Goal: Task Accomplishment & Management: Manage account settings

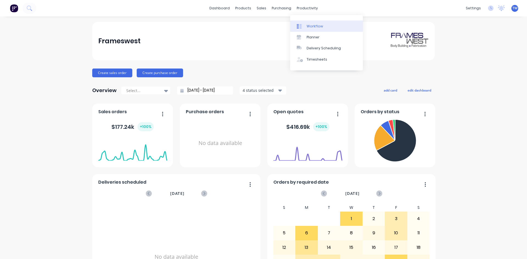
click at [314, 26] on div "Workflow" at bounding box center [315, 26] width 16 height 5
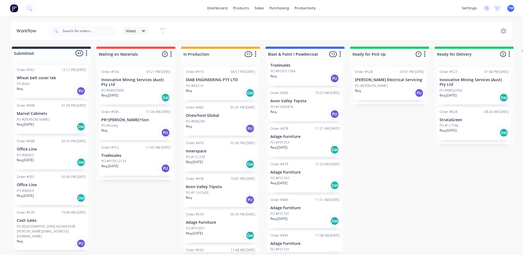
scroll to position [27, 0]
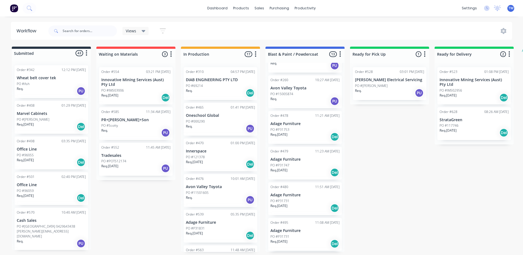
click at [291, 125] on p "Adage Furniture" at bounding box center [304, 124] width 69 height 5
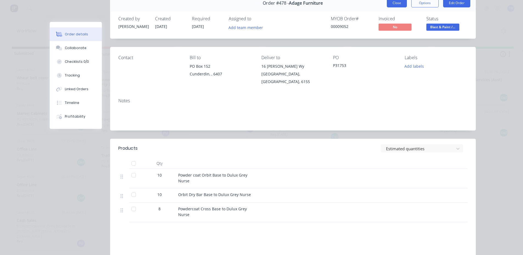
click at [393, 4] on button "Close" at bounding box center [397, 3] width 20 height 9
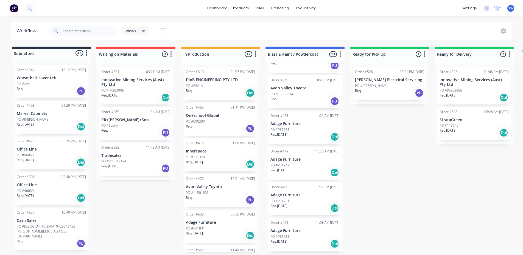
click at [297, 158] on p "Adage Furniture" at bounding box center [304, 159] width 69 height 5
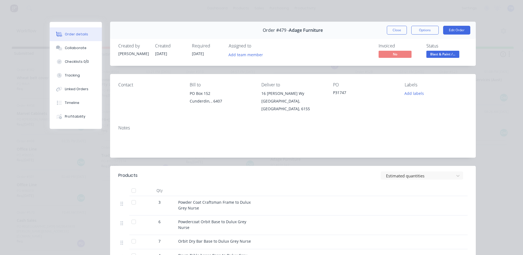
scroll to position [0, 0]
click at [391, 31] on button "Close" at bounding box center [397, 30] width 20 height 9
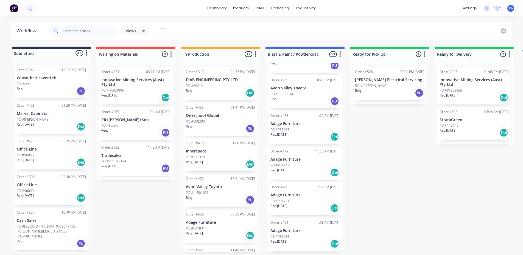
click at [285, 230] on p "Adage Furniture" at bounding box center [304, 231] width 69 height 5
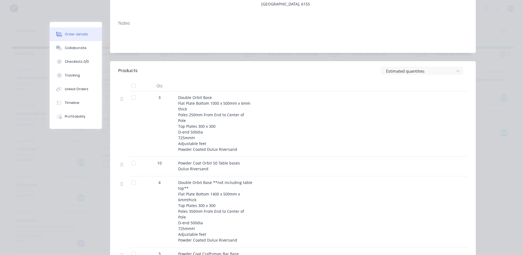
scroll to position [27, 0]
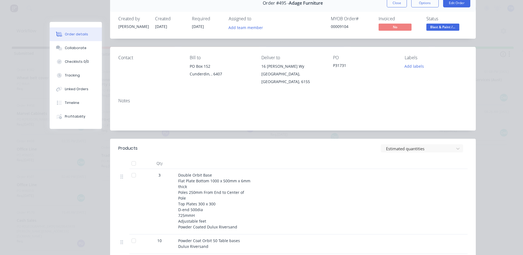
click at [398, 4] on button "Close" at bounding box center [397, 3] width 20 height 9
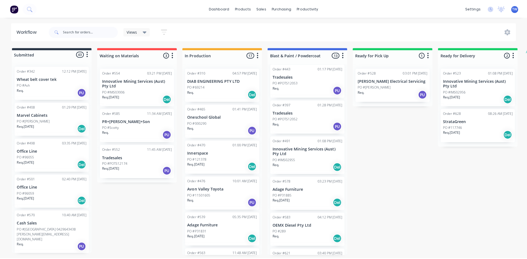
scroll to position [220, 0]
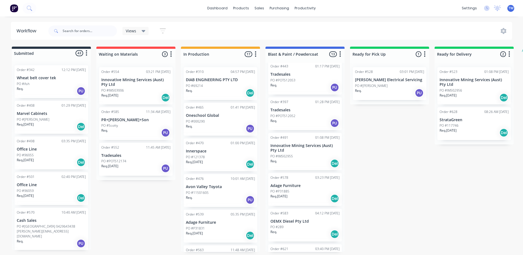
click at [290, 184] on p "Adage Furniture" at bounding box center [304, 186] width 69 height 5
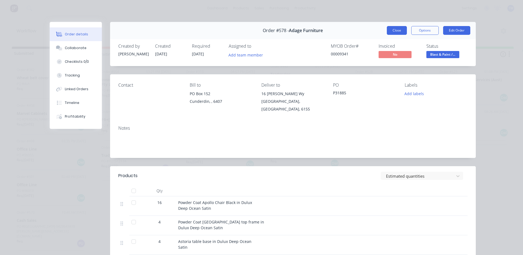
click at [394, 29] on button "Close" at bounding box center [397, 30] width 20 height 9
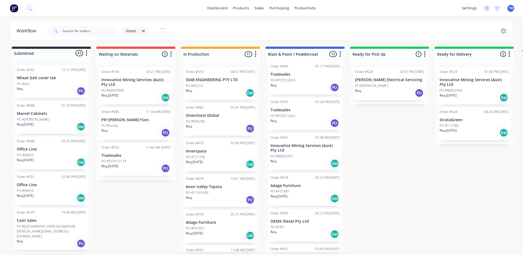
click at [470, 127] on div "PO #117746" at bounding box center [474, 125] width 69 height 5
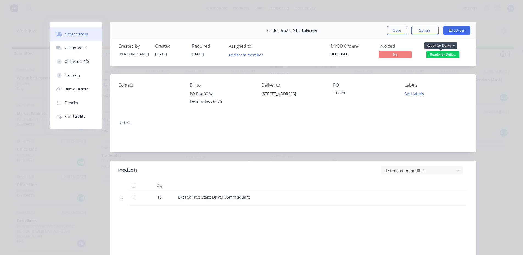
click at [444, 54] on span "Ready for Deliv..." at bounding box center [442, 54] width 33 height 7
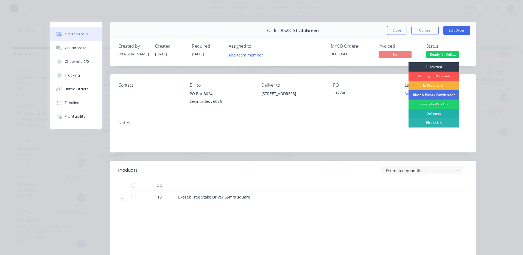
click at [432, 116] on div "Delivered" at bounding box center [433, 113] width 51 height 9
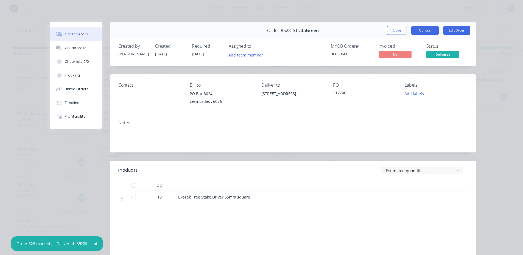
click at [426, 30] on button "Options" at bounding box center [424, 30] width 27 height 9
click at [484, 79] on div "Order details Collaborate Checklists 0/0 Tracking Linked Orders Timeline Profit…" at bounding box center [261, 127] width 523 height 255
click at [393, 32] on button "Close" at bounding box center [397, 30] width 20 height 9
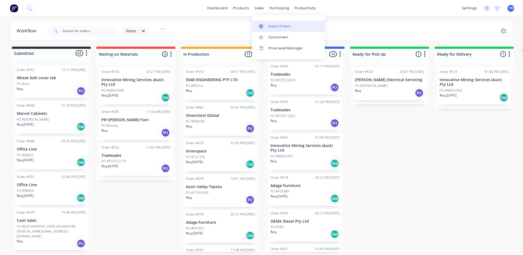
click at [271, 26] on div "Sales Orders" at bounding box center [279, 26] width 23 height 5
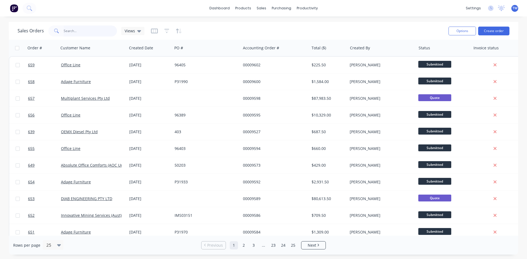
click at [82, 33] on input "text" at bounding box center [91, 31] width 54 height 11
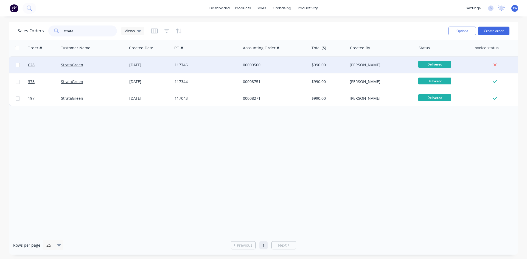
type input "strata"
click at [393, 69] on div "[PERSON_NAME]" at bounding box center [382, 65] width 68 height 16
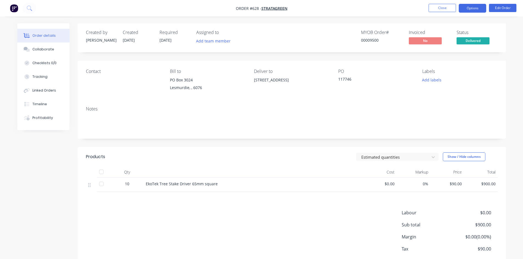
click at [471, 7] on button "Options" at bounding box center [472, 8] width 27 height 9
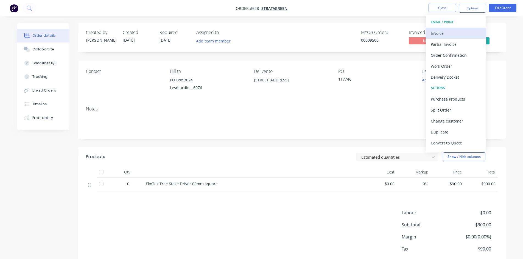
click at [443, 31] on div "Invoice" at bounding box center [456, 33] width 51 height 8
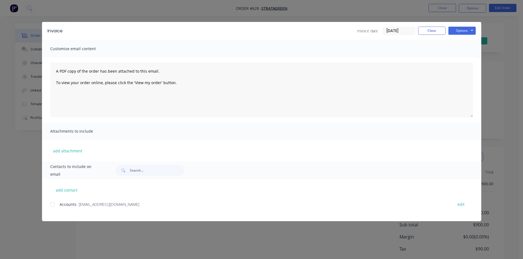
click at [53, 206] on div at bounding box center [52, 204] width 11 height 11
click at [464, 31] on button "Options" at bounding box center [461, 31] width 27 height 8
click at [461, 58] on button "Email" at bounding box center [465, 58] width 35 height 9
click at [422, 30] on button "Close" at bounding box center [431, 31] width 27 height 8
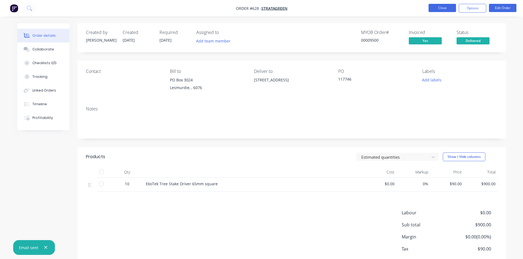
click at [446, 7] on button "Close" at bounding box center [442, 8] width 27 height 8
